Goal: Check status: Check status

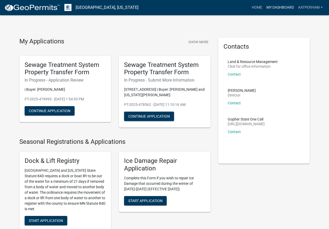
click at [279, 10] on link "My Dashboard" at bounding box center [280, 8] width 32 height 10
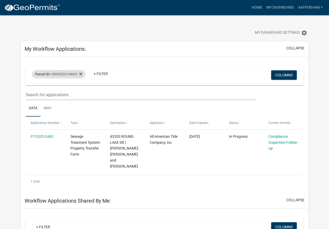
click at [43, 81] on div "Parcel Id is 53000220134003 + Filter" at bounding box center [119, 76] width 182 height 14
click at [82, 74] on icon at bounding box center [80, 73] width 3 height 3
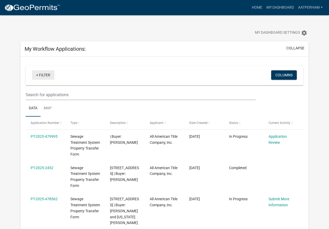
click at [49, 76] on link "+ Filter" at bounding box center [43, 74] width 22 height 9
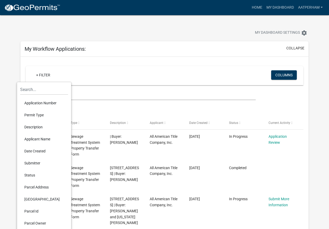
click at [36, 212] on li "Parcel Id" at bounding box center [44, 211] width 48 height 12
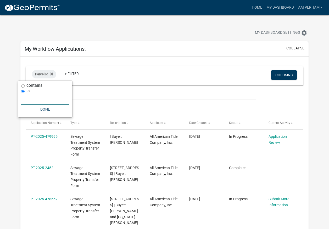
click at [46, 101] on input "text" at bounding box center [45, 99] width 48 height 11
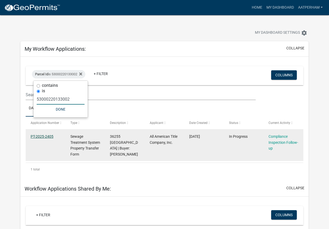
type input "53000220133002"
click at [46, 135] on link "PT-2025-2405" at bounding box center [42, 136] width 23 height 4
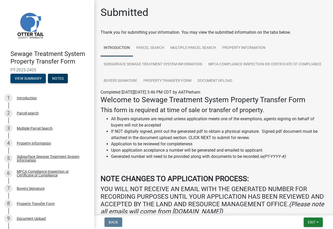
click at [23, 81] on button "View Summary" at bounding box center [27, 78] width 35 height 9
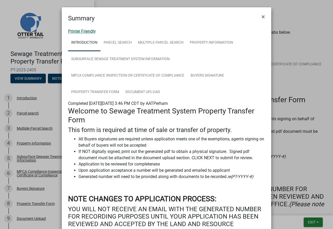
click at [76, 31] on link "Printer Friendly" at bounding box center [82, 31] width 28 height 5
click at [75, 32] on link "Printer Friendly" at bounding box center [82, 31] width 28 height 5
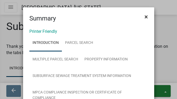
click at [145, 15] on span "×" at bounding box center [145, 16] width 3 height 7
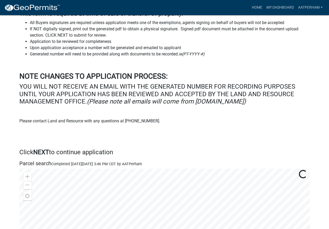
scroll to position [235, 0]
